Goal: Information Seeking & Learning: Find specific page/section

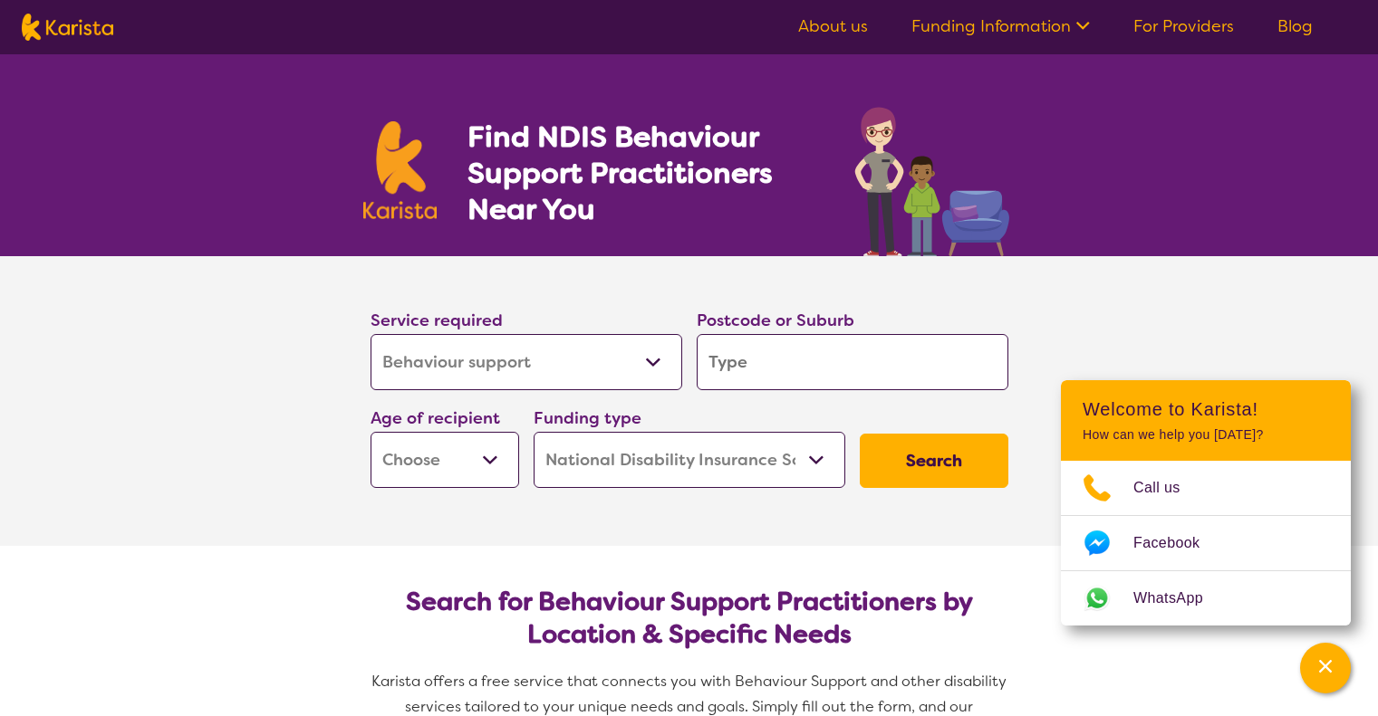
select select "Behaviour support"
select select "NDIS"
select select "Behaviour support"
select select "NDIS"
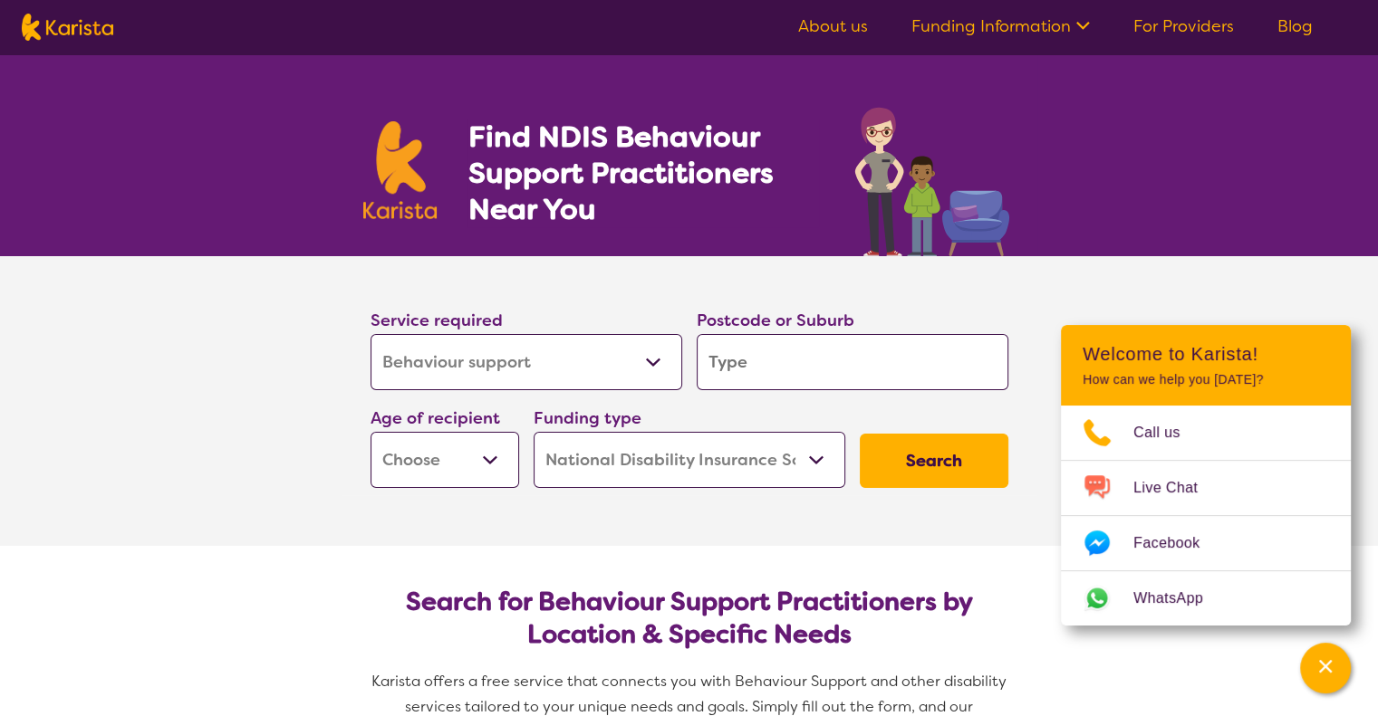
click at [495, 449] on select "Early Childhood - 0 to 9 Child - 10 to 11 Adolescent - 12 to 17 Adult - 18 to 6…" at bounding box center [444, 460] width 149 height 56
select select "CH"
click at [370, 432] on select "Early Childhood - 0 to 9 Child - 10 to 11 Adolescent - 12 to 17 Adult - 18 to 6…" at bounding box center [444, 460] width 149 height 56
select select "CH"
click at [912, 448] on button "Search" at bounding box center [934, 461] width 149 height 54
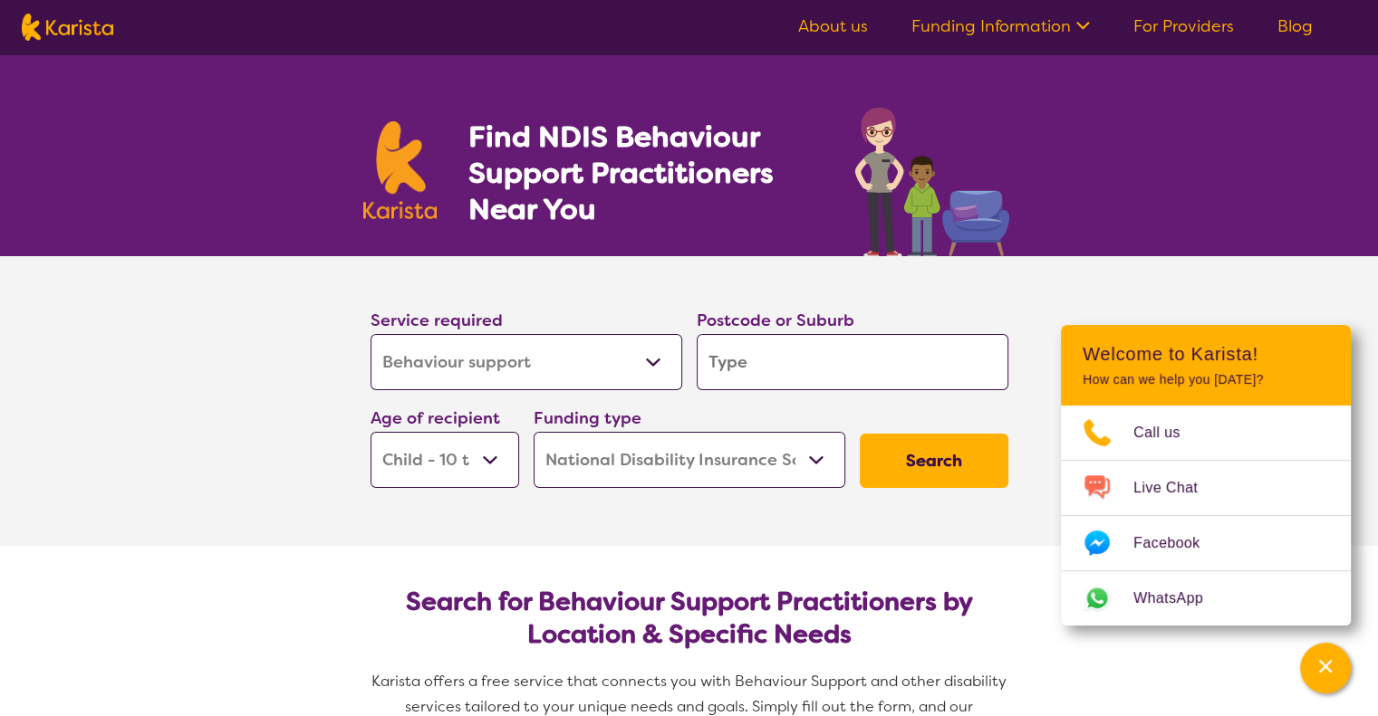
type input "2"
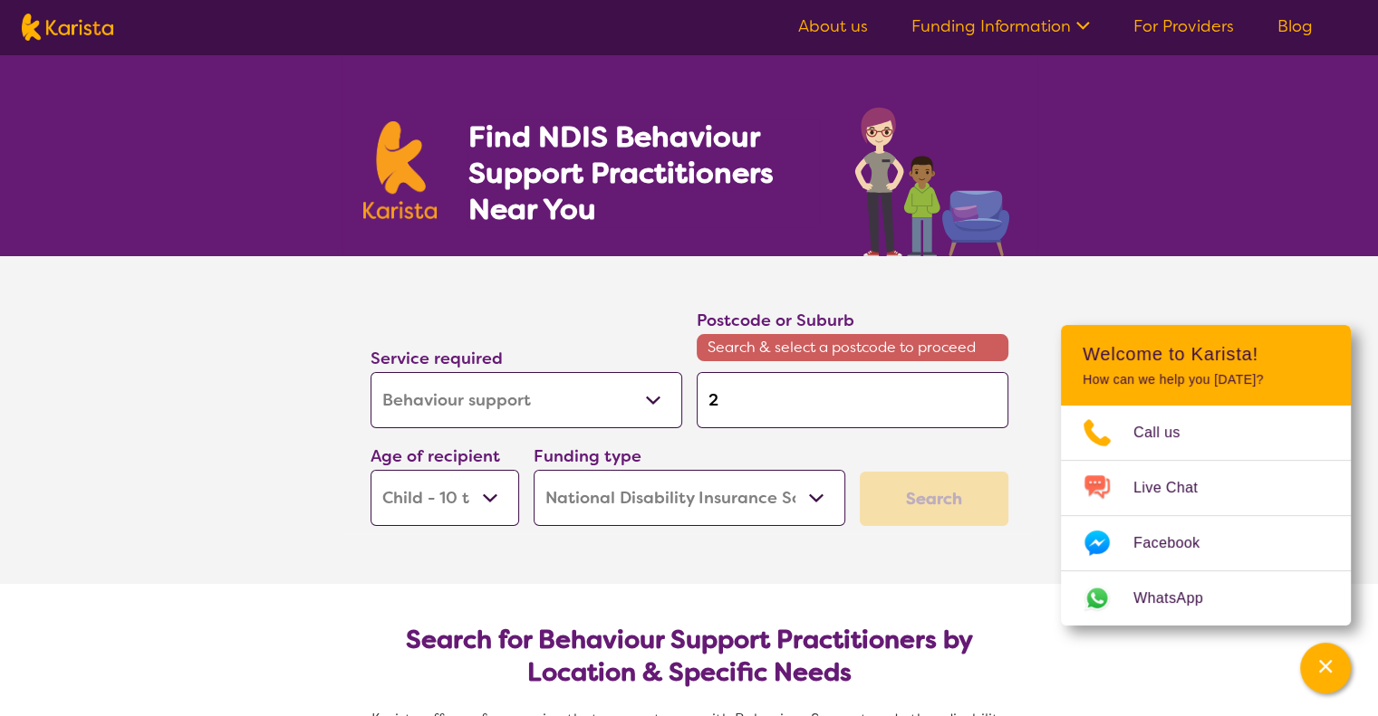
type input "22"
type input "223"
type input "2232"
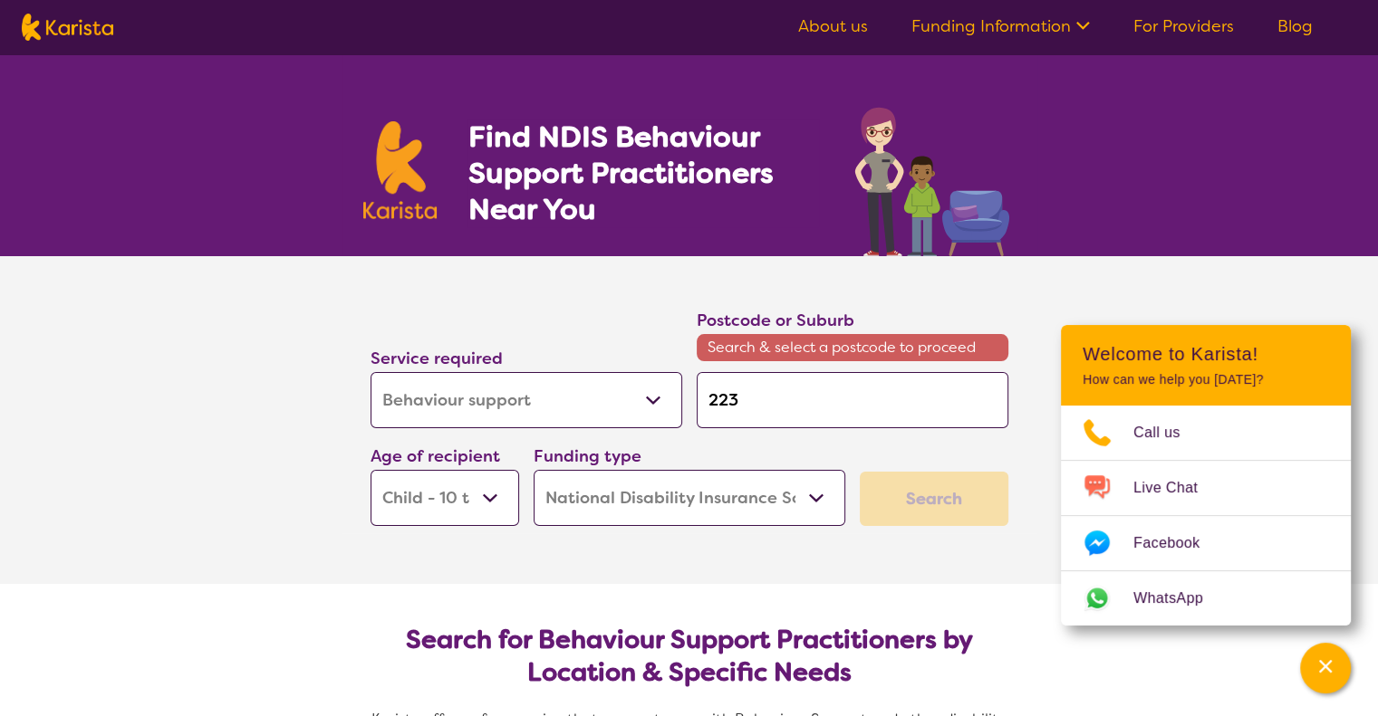
type input "2232"
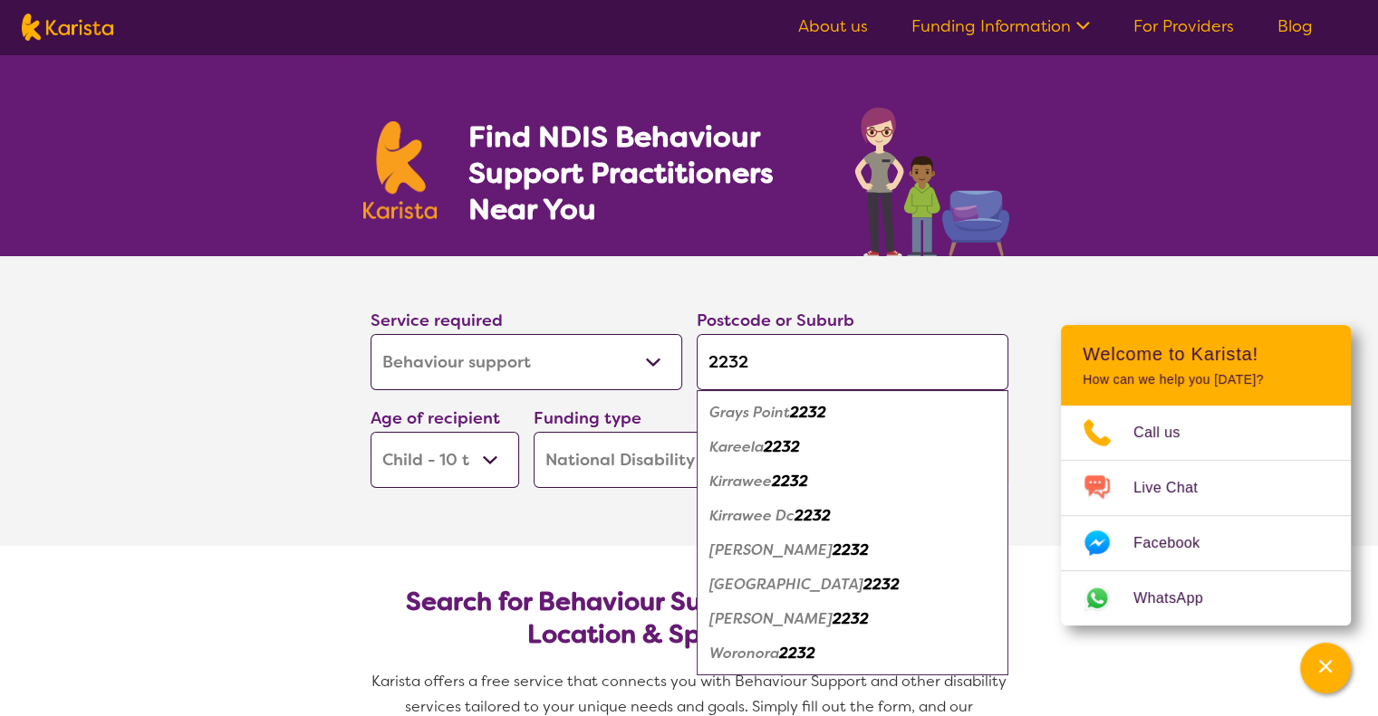
type input "2232"
click at [744, 618] on em "[PERSON_NAME]" at bounding box center [770, 619] width 123 height 19
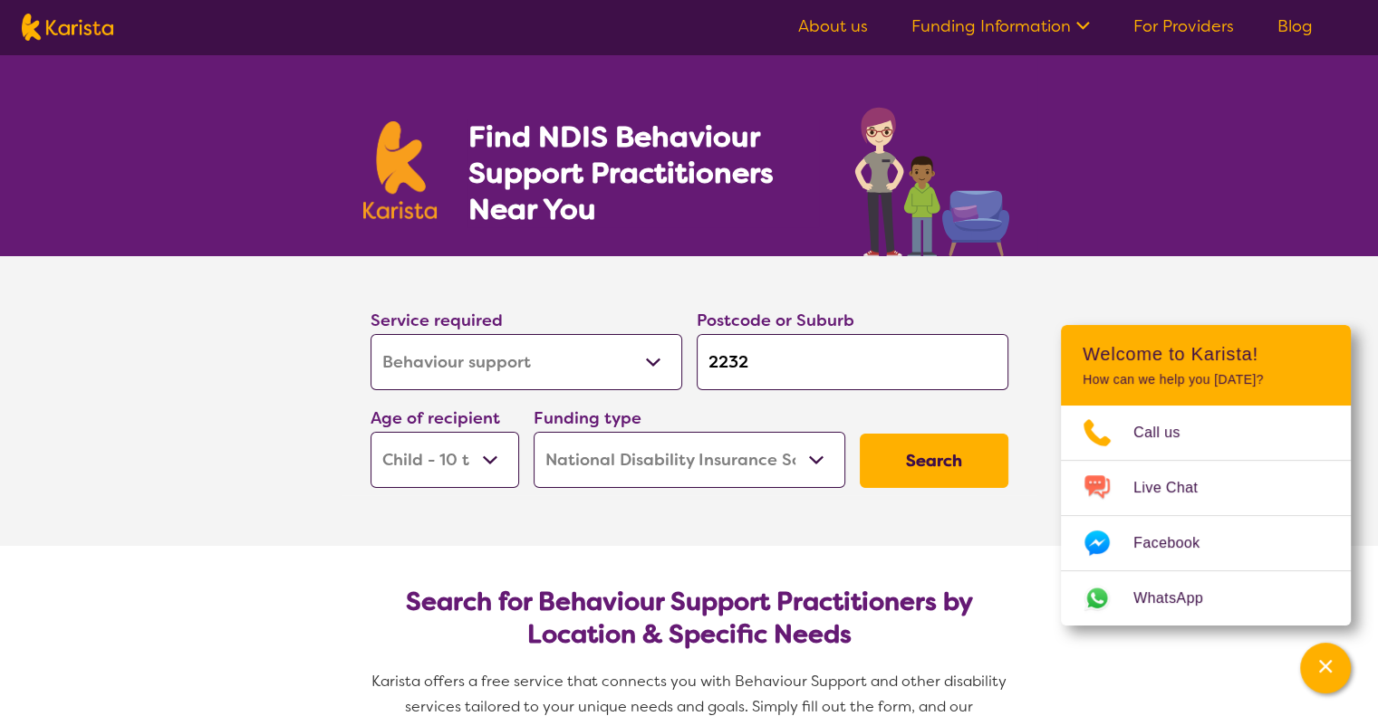
click at [958, 447] on button "Search" at bounding box center [934, 461] width 149 height 54
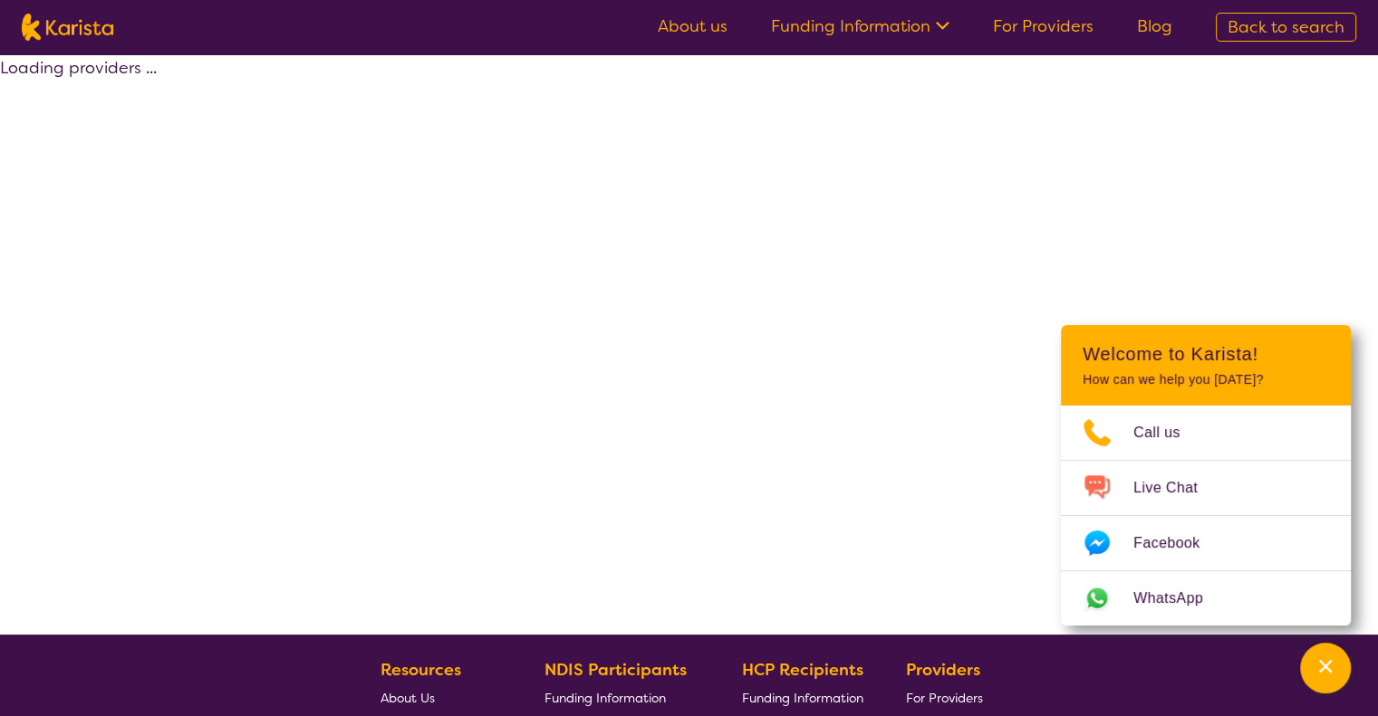
select select "by_score"
